Goal: Transaction & Acquisition: Purchase product/service

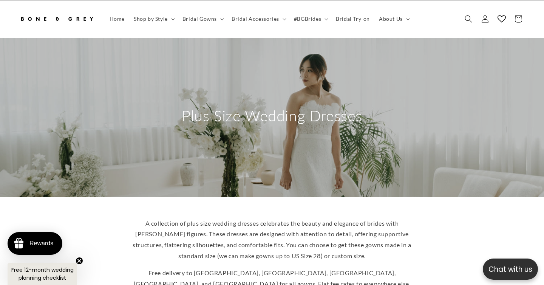
scroll to position [31, 0]
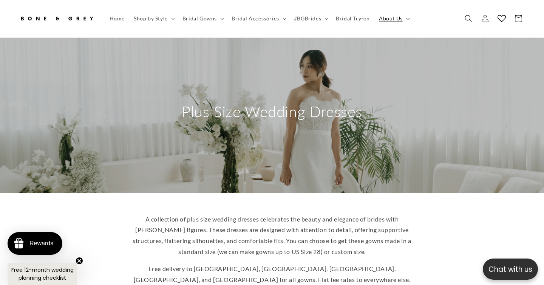
click at [385, 18] on span "About Us" at bounding box center [391, 18] width 24 height 7
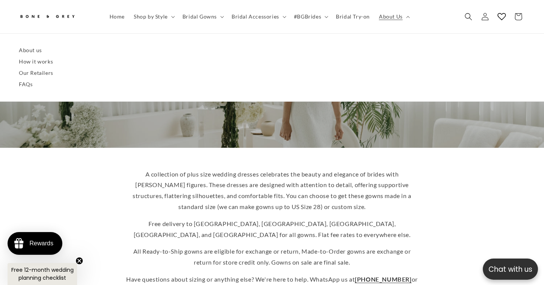
scroll to position [0, 0]
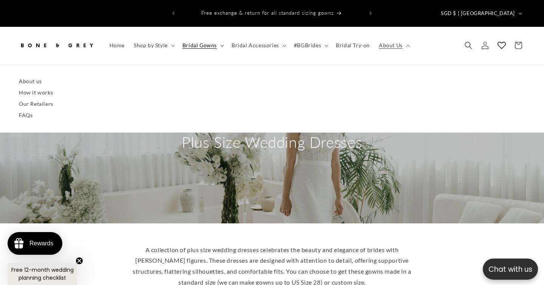
click at [219, 37] on summary "Bridal Gowns" at bounding box center [202, 45] width 49 height 16
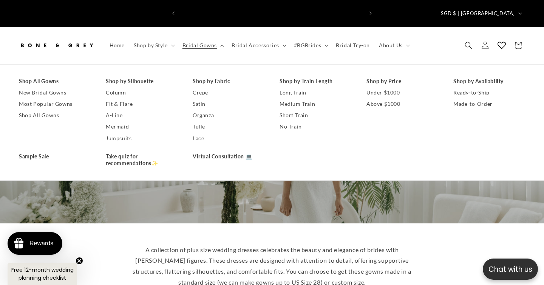
scroll to position [0, 184]
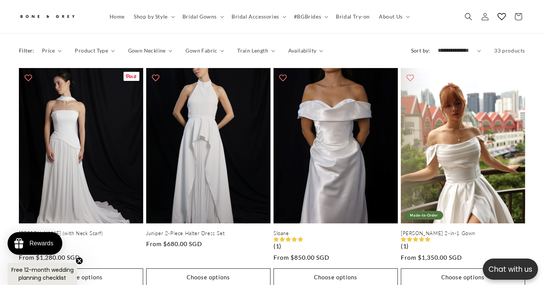
scroll to position [0, 184]
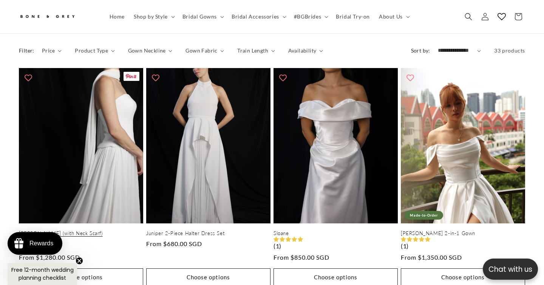
click at [114, 230] on link "[PERSON_NAME] (with Neck Scarf)" at bounding box center [81, 233] width 124 height 6
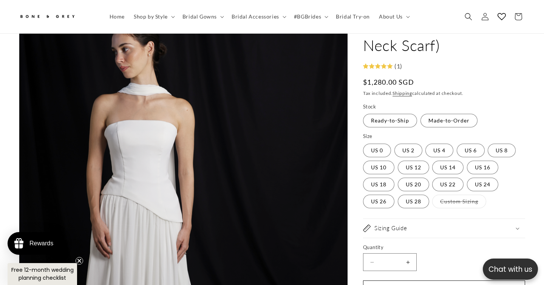
scroll to position [124, 0]
